Goal: Information Seeking & Learning: Learn about a topic

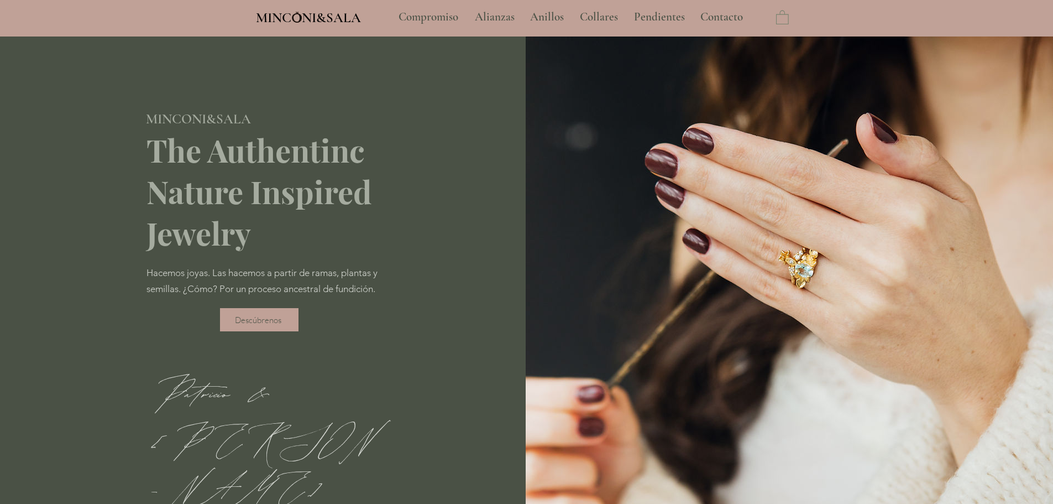
type input "**********"
select select "**********"
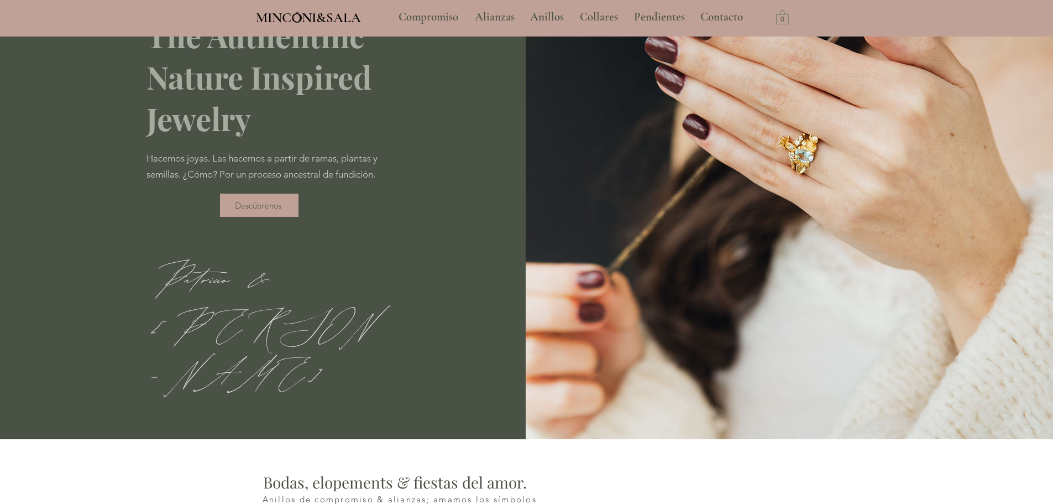
scroll to position [111, 0]
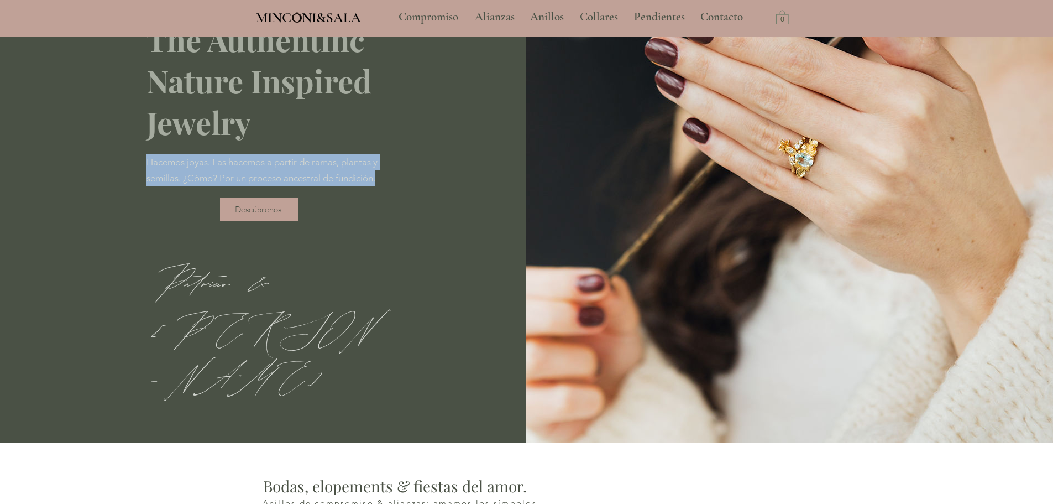
drag, startPoint x: 148, startPoint y: 162, endPoint x: 188, endPoint y: 198, distance: 54.4
click at [188, 184] on span "Hacemos joyas. Las hacemos a partir de ramas, plantas y semillas. ¿Cómo? Por un…" at bounding box center [262, 169] width 231 height 27
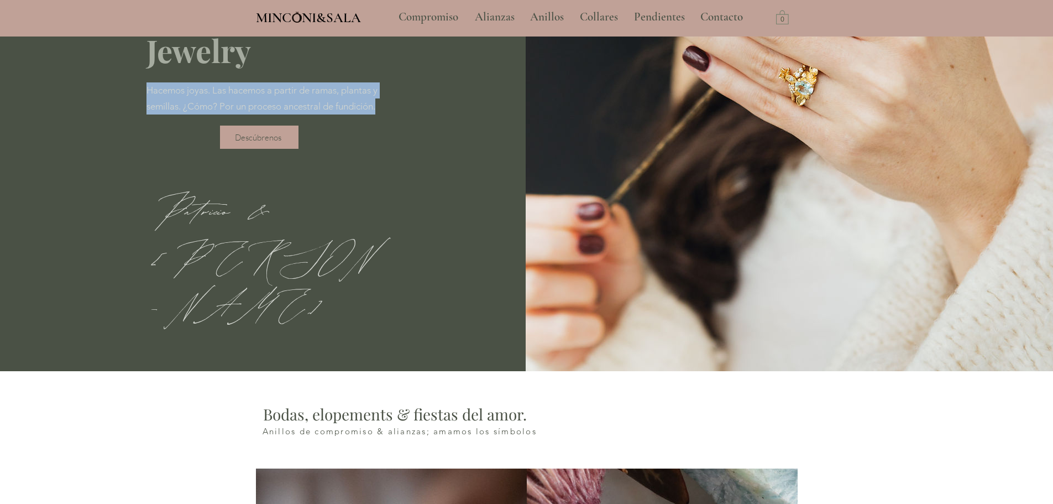
scroll to position [387, 0]
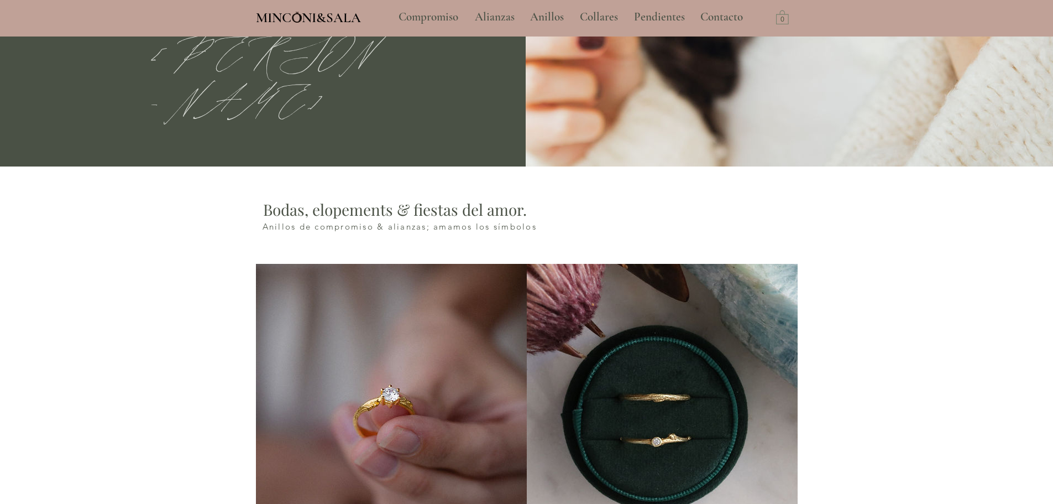
copy span "Hacemos joyas. Las hacemos a partir de ramas, plantas y semillas. ¿Cómo? Por un…"
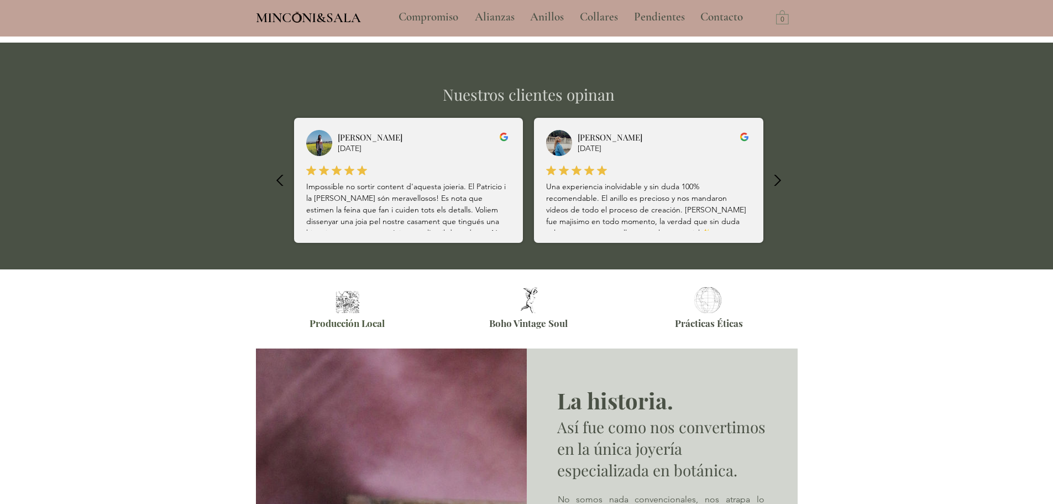
scroll to position [2820, 0]
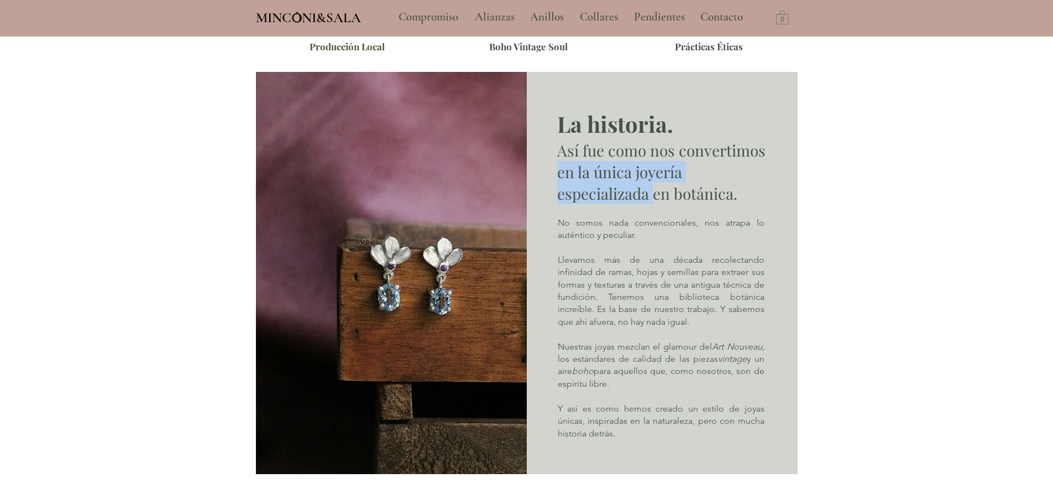
drag, startPoint x: 560, startPoint y: 177, endPoint x: 653, endPoint y: 188, distance: 94.0
click at [653, 188] on h2 "Así fue como nos convertimos en la única joyería especializada en botánica." at bounding box center [663, 171] width 213 height 65
drag, startPoint x: 651, startPoint y: 161, endPoint x: 736, endPoint y: 202, distance: 94.5
click at [736, 202] on h2 "Así fue como nos convertimos en la única joyería especializada en botánica." at bounding box center [663, 171] width 213 height 65
click at [697, 224] on p "No somos nada convencionales, nos atrapa lo auténtico y peculiar." at bounding box center [661, 229] width 207 height 25
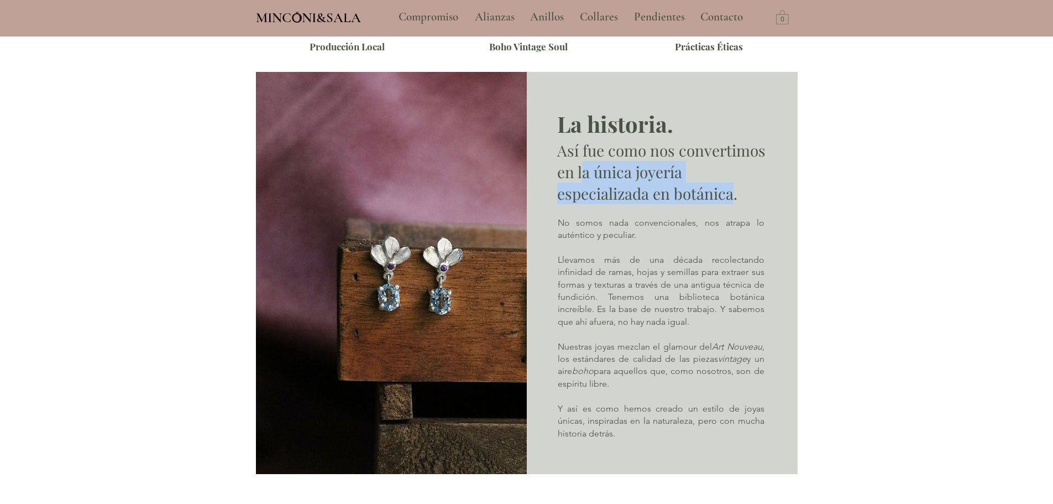
drag, startPoint x: 581, startPoint y: 174, endPoint x: 731, endPoint y: 208, distance: 154.7
click at [731, 205] on h2 "Así fue como nos convertimos en la única joyería especializada en botánica." at bounding box center [663, 171] width 213 height 65
copy h2 "a única joyería especializada en botánica"
click at [558, 226] on p "No somos nada convencionales, nos atrapa lo auténtico y peculiar." at bounding box center [661, 229] width 207 height 25
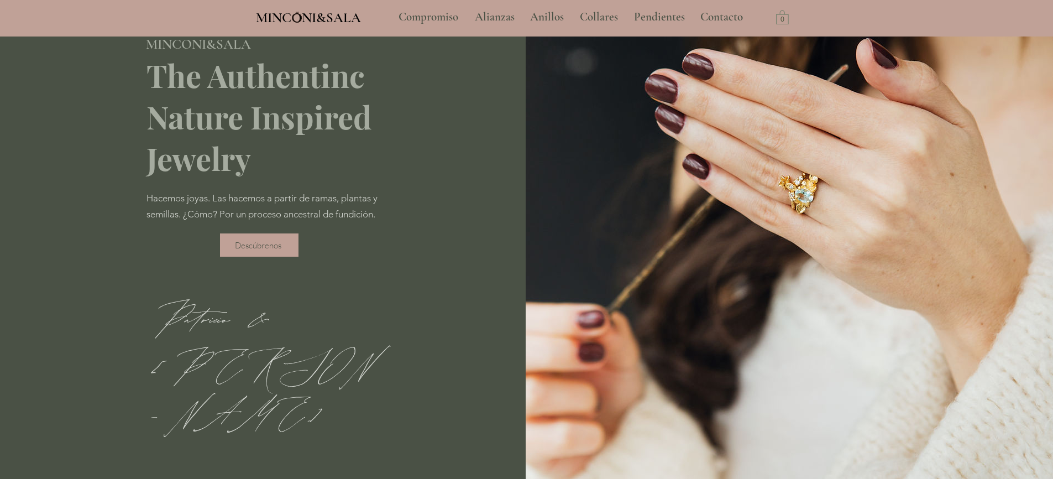
scroll to position [0, 0]
